Goal: Task Accomplishment & Management: Complete application form

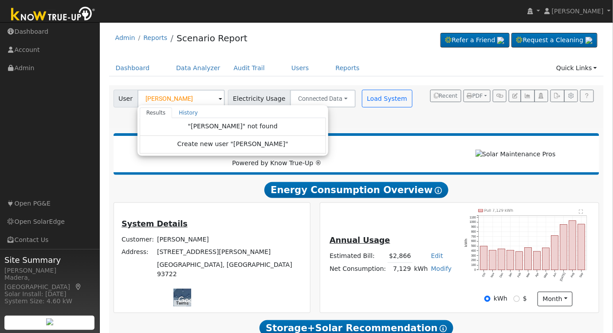
click at [404, 133] on div "Scenario Report Powered by Know True-Up ®" at bounding box center [357, 154] width 486 height 42
type input "Eileen Smith"
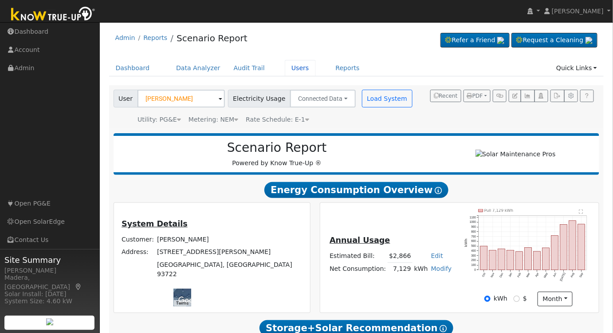
click at [285, 70] on link "Users" at bounding box center [300, 68] width 31 height 16
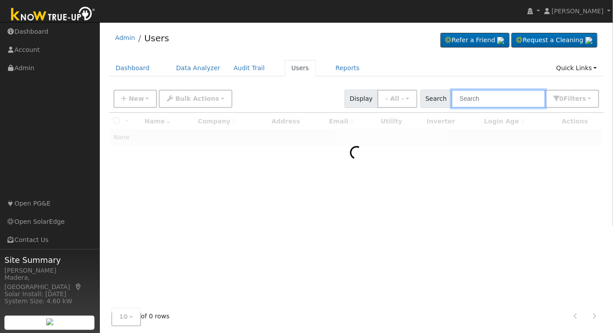
click at [476, 103] on input "text" at bounding box center [498, 99] width 94 height 18
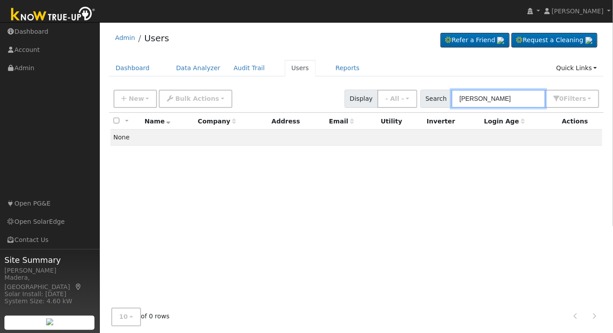
type input "scott slaven"
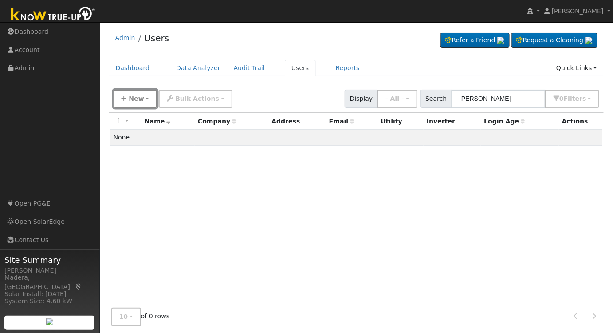
drag, startPoint x: 129, startPoint y: 102, endPoint x: 128, endPoint y: 106, distance: 4.5
click at [130, 102] on button "New" at bounding box center [136, 99] width 44 height 18
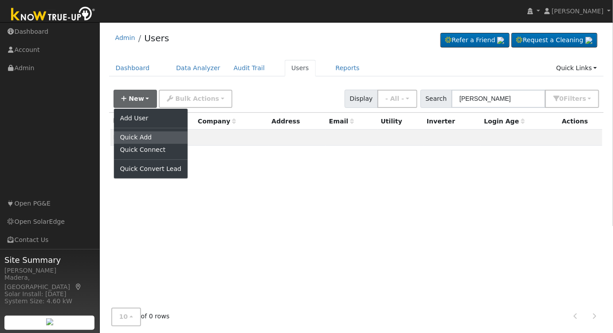
click at [135, 135] on link "Quick Add" at bounding box center [151, 137] width 74 height 12
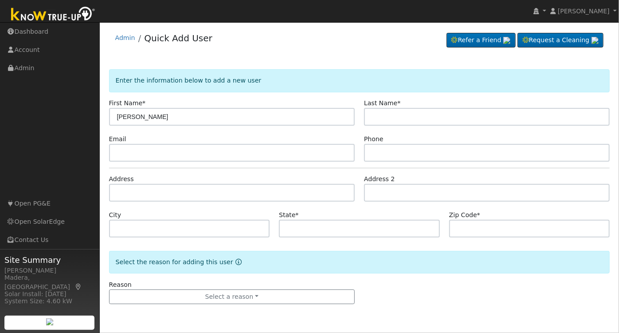
type input "[PERSON_NAME]"
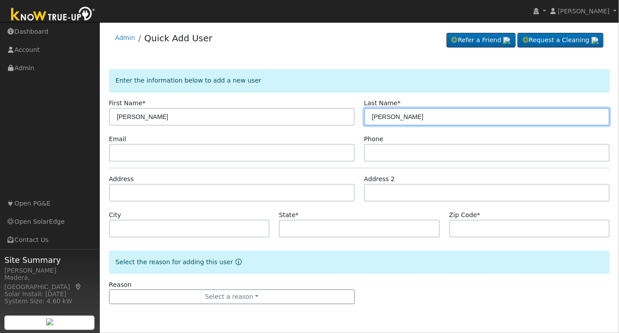
type input "Slaven"
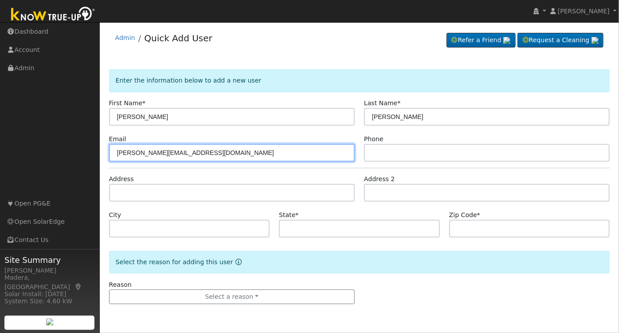
type input "scott.slaven86@gmail.com"
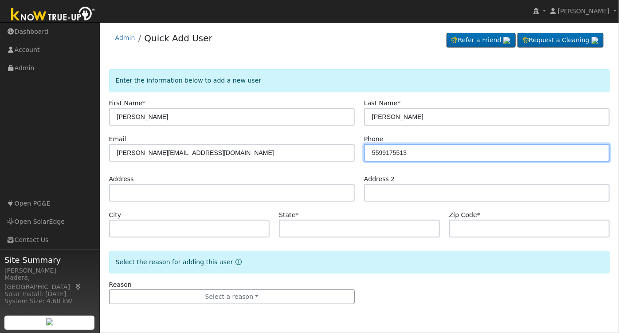
type input "5599175513"
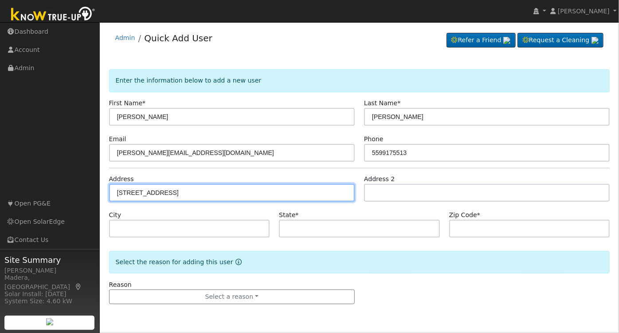
type input "15878 West D Street"
type input "Kerman"
type input "CA"
type input "93630"
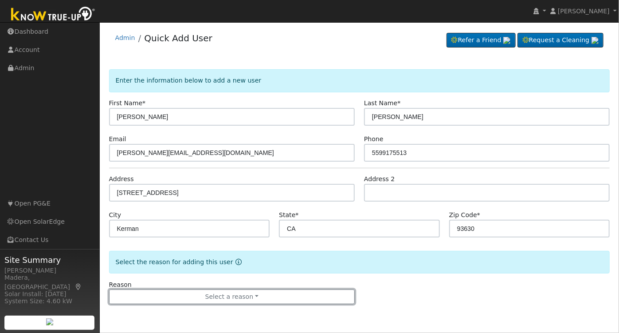
drag, startPoint x: 245, startPoint y: 299, endPoint x: 233, endPoint y: 305, distance: 13.5
click at [244, 298] on button "Select a reason" at bounding box center [232, 296] width 246 height 15
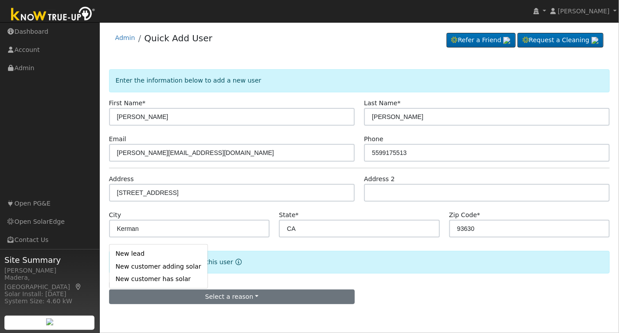
click at [137, 255] on link "New lead" at bounding box center [159, 253] width 98 height 12
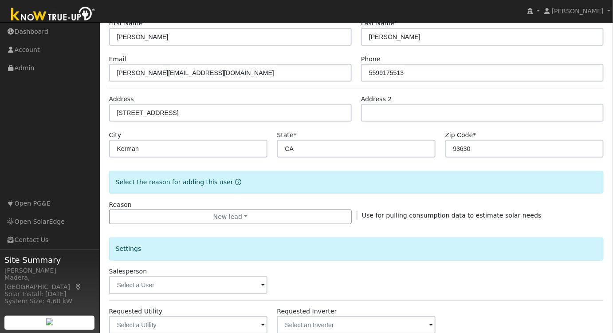
scroll to position [161, 0]
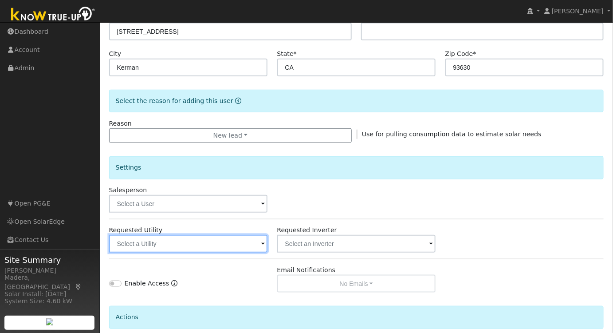
click at [175, 247] on input "text" at bounding box center [188, 244] width 159 height 18
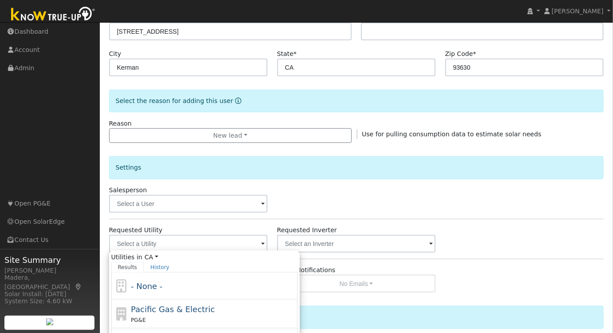
click at [172, 315] on div "PG&E" at bounding box center [213, 319] width 165 height 9
type input "Pacific Gas & Electric"
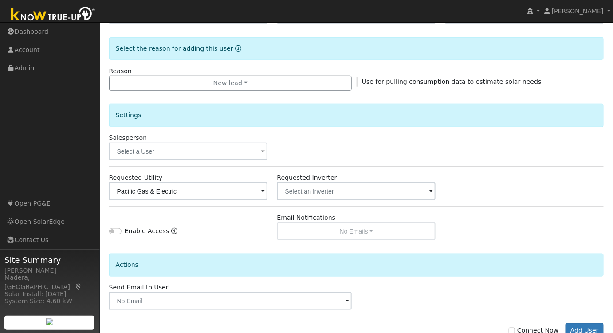
scroll to position [239, 0]
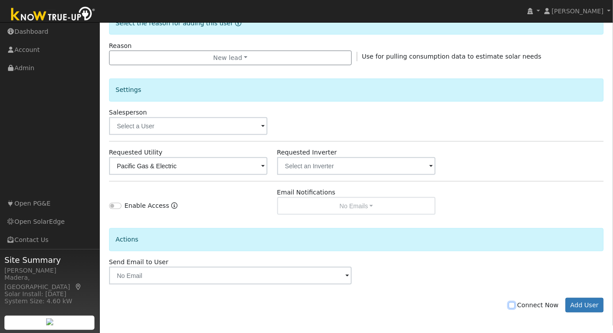
click at [515, 302] on input "Connect Now" at bounding box center [512, 305] width 6 height 6
checkbox input "true"
click at [586, 299] on button "Add User" at bounding box center [584, 305] width 39 height 15
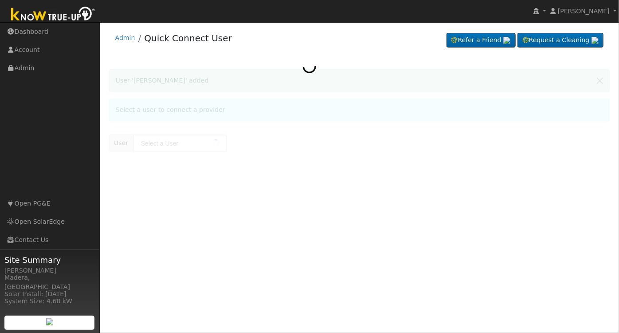
type input "[PERSON_NAME]"
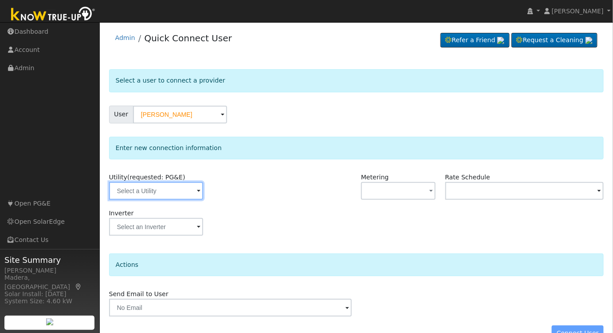
click at [180, 184] on input "text" at bounding box center [156, 191] width 94 height 18
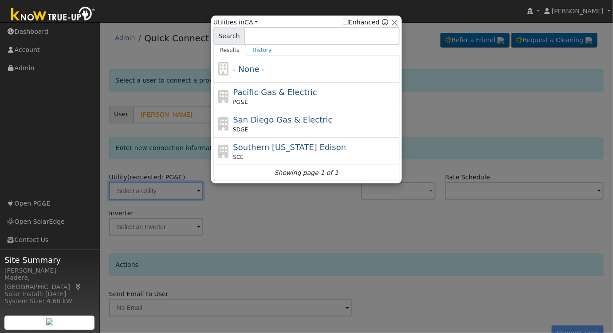
click at [267, 91] on span "Pacific Gas & Electric" at bounding box center [275, 91] width 84 height 9
type input "PG&E"
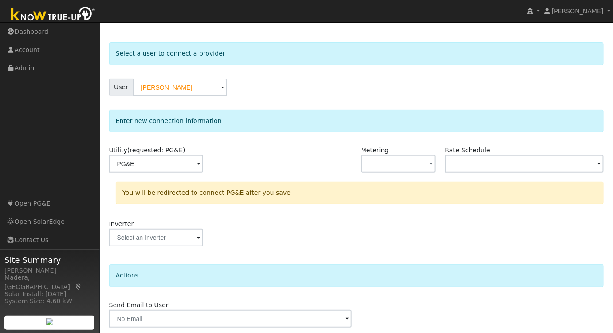
scroll to position [57, 0]
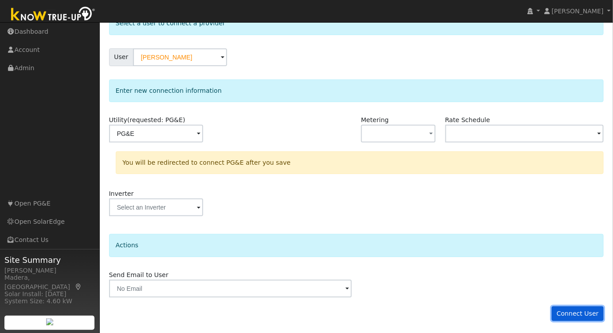
click at [580, 314] on button "Connect User" at bounding box center [578, 313] width 52 height 15
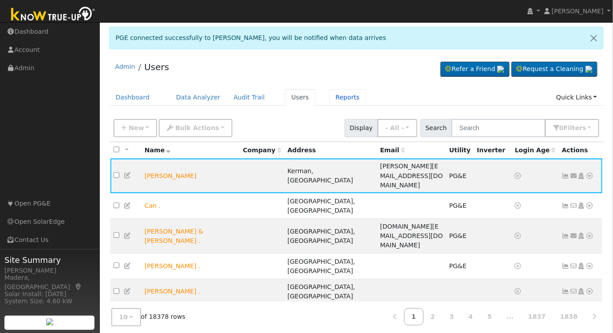
click at [329, 98] on link "Reports" at bounding box center [347, 97] width 37 height 16
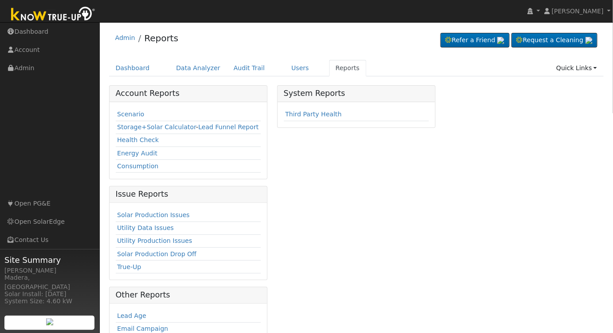
click at [133, 114] on link "Scenario" at bounding box center [130, 113] width 27 height 7
click at [124, 108] on td "Scenario" at bounding box center [188, 114] width 145 height 13
click at [125, 110] on link "Scenario" at bounding box center [130, 113] width 27 height 7
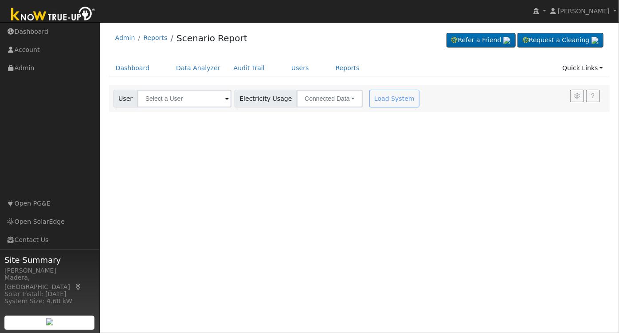
click at [332, 204] on div "User Profile First name Last name Email Email Notifications No Emails No Emails…" at bounding box center [359, 177] width 519 height 310
click at [200, 93] on input "text" at bounding box center [184, 99] width 94 height 18
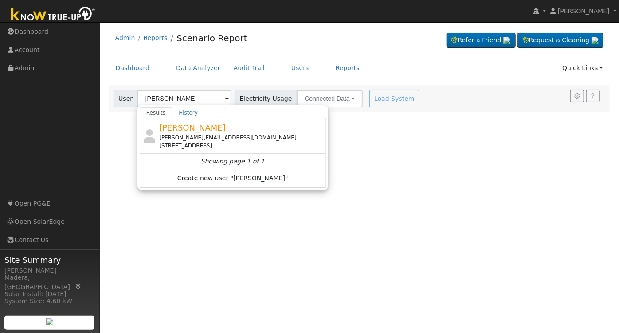
click at [242, 137] on div "[PERSON_NAME][EMAIL_ADDRESS][DOMAIN_NAME]" at bounding box center [241, 137] width 165 height 8
type input "[PERSON_NAME]"
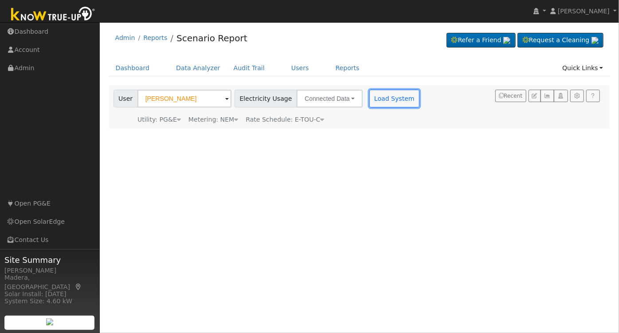
click at [379, 95] on button "Load System" at bounding box center [394, 99] width 51 height 18
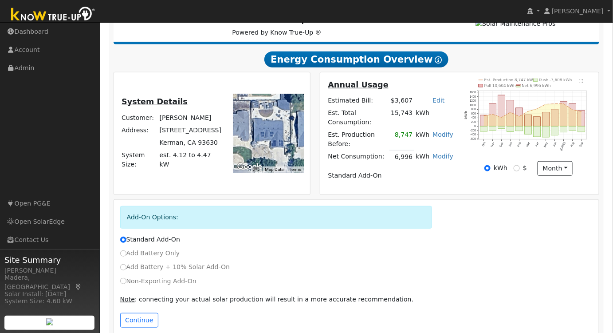
scroll to position [135, 0]
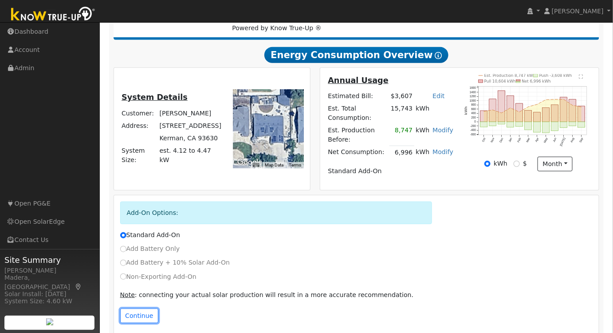
click at [144, 308] on button "Continue" at bounding box center [139, 315] width 38 height 15
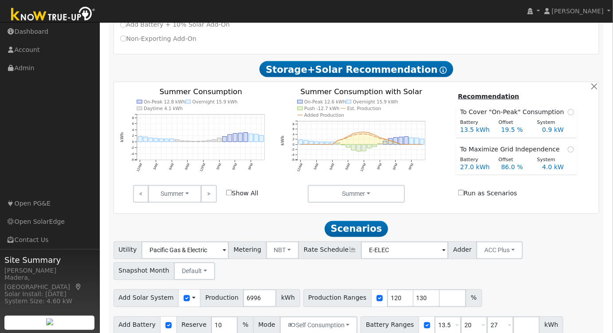
scroll to position [373, 0]
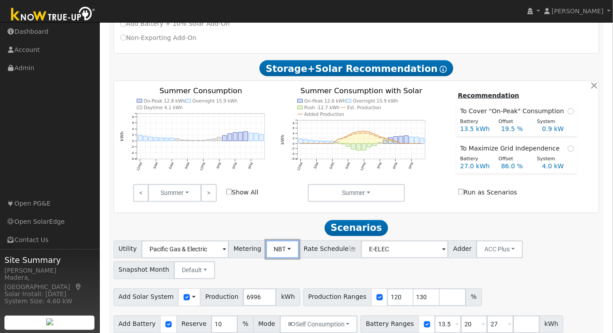
click at [277, 240] on button "NBT" at bounding box center [282, 249] width 33 height 18
click at [270, 263] on link "NEM" at bounding box center [290, 269] width 62 height 12
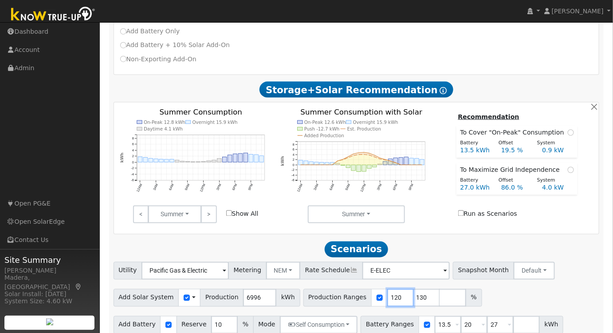
drag, startPoint x: 382, startPoint y: 286, endPoint x: 318, endPoint y: 278, distance: 64.5
click at [318, 286] on div "Add Solar System Use CSV Data Production 6996 kWh Production Ranges 120 130 %" at bounding box center [356, 296] width 489 height 21
type input "130"
type input "132"
click at [474, 292] on div "Add Solar System Use CSV Data Production 6996 kWh Production Ranges 132 %" at bounding box center [356, 296] width 489 height 21
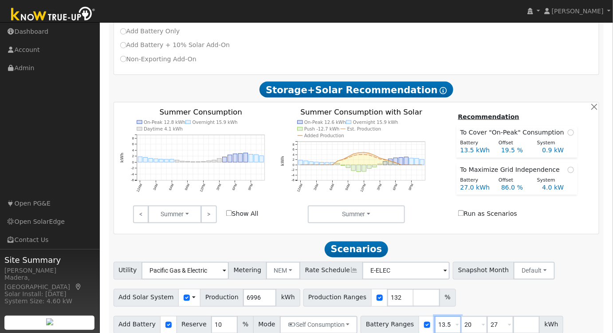
drag, startPoint x: 434, startPoint y: 314, endPoint x: 377, endPoint y: 310, distance: 56.4
click at [378, 316] on div "Battery Ranges 13.5 Overrides Reserve % Mode None None Self Consumption Peak Sa…" at bounding box center [462, 325] width 203 height 18
type input "20"
type input "27"
drag, startPoint x: 434, startPoint y: 314, endPoint x: 372, endPoint y: 313, distance: 62.1
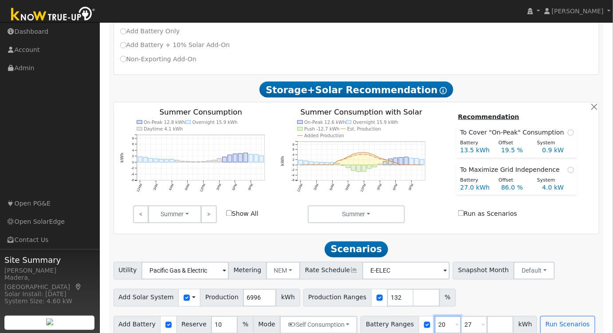
click at [368, 316] on div "Battery Ranges 20 Overrides Reserve % Mode None None Self Consumption Peak Savi…" at bounding box center [449, 325] width 176 height 18
type input "27"
drag, startPoint x: 434, startPoint y: 313, endPoint x: 371, endPoint y: 310, distance: 63.0
click at [371, 316] on div "Battery Ranges 27 Overrides Reserve % Mode None None Self Consumption Peak Savi…" at bounding box center [436, 325] width 150 height 18
type input "10"
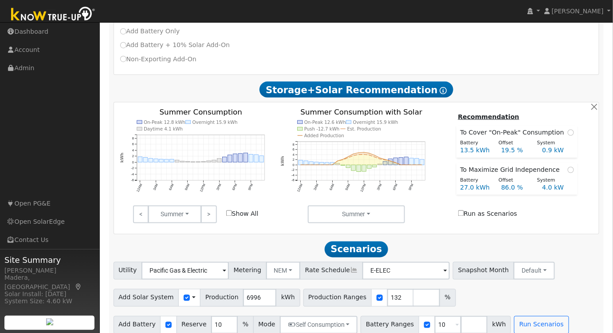
click at [481, 294] on div "Add Solar System Use CSV Data Production 6996 kWh Production Ranges 132 %" at bounding box center [356, 296] width 489 height 21
click at [334, 316] on button "Self Consumption" at bounding box center [319, 325] width 78 height 18
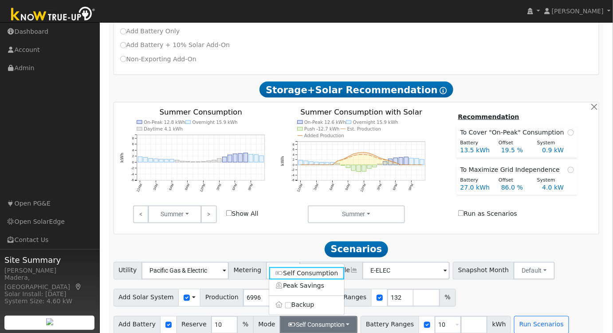
click at [463, 291] on div "Add Solar System Use CSV Data Production 6996 kWh Production Ranges 132 %" at bounding box center [356, 296] width 489 height 21
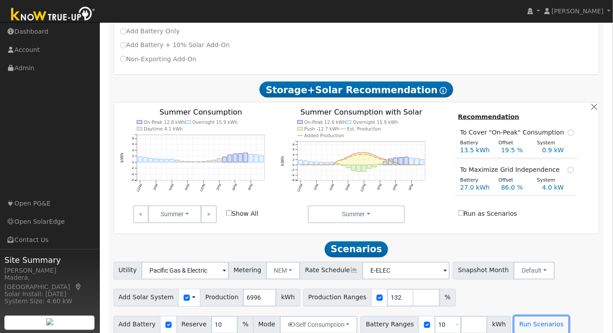
click at [520, 317] on button "Run Scenarios" at bounding box center [541, 325] width 55 height 18
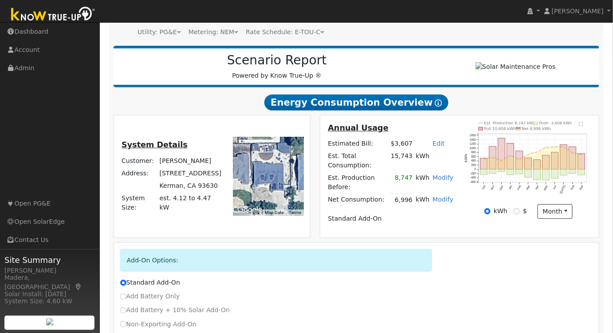
scroll to position [0, 0]
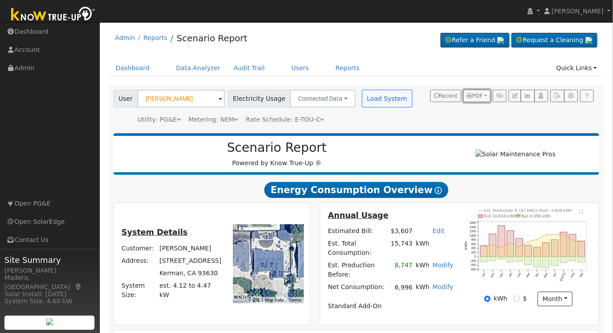
click at [470, 95] on icon "button" at bounding box center [469, 95] width 5 height 5
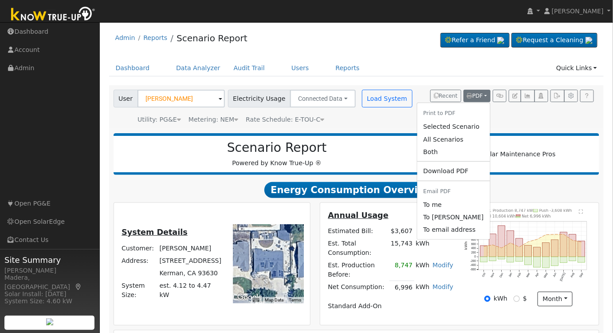
drag, startPoint x: 468, startPoint y: 127, endPoint x: 238, endPoint y: 149, distance: 231.2
click at [468, 128] on link "Selected Scenario" at bounding box center [453, 127] width 73 height 12
